Goal: Complete application form: Complete application form

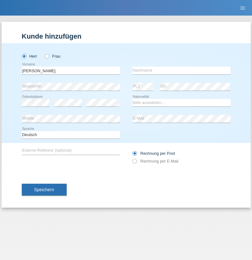
type input "[PERSON_NAME]"
click at [181, 70] on input "text" at bounding box center [181, 71] width 98 height 8
type input "Barraud"
select select "CH"
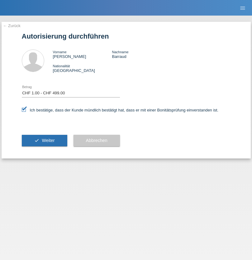
select select "1"
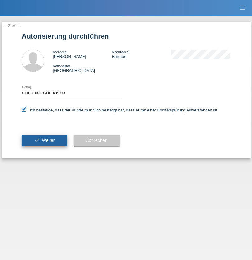
click at [44, 140] on span "Weiter" at bounding box center [48, 140] width 13 height 5
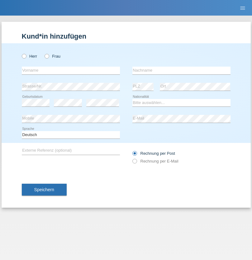
radio input "true"
click at [71, 70] on input "text" at bounding box center [71, 71] width 98 height 8
type input "Hamdi"
click at [181, 70] on input "text" at bounding box center [181, 71] width 98 height 8
type input "Mkacher"
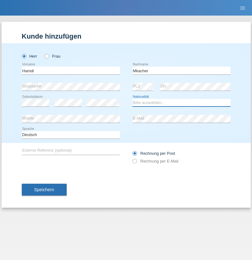
select select "TN"
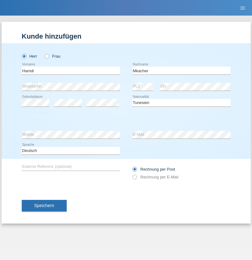
select select "C"
select select "24"
select select "02"
select select "2021"
